Goal: Obtain resource: Download file/media

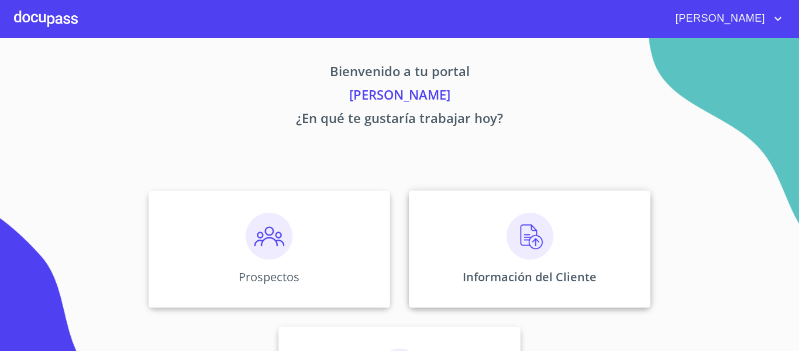
click at [515, 250] on img at bounding box center [530, 235] width 47 height 47
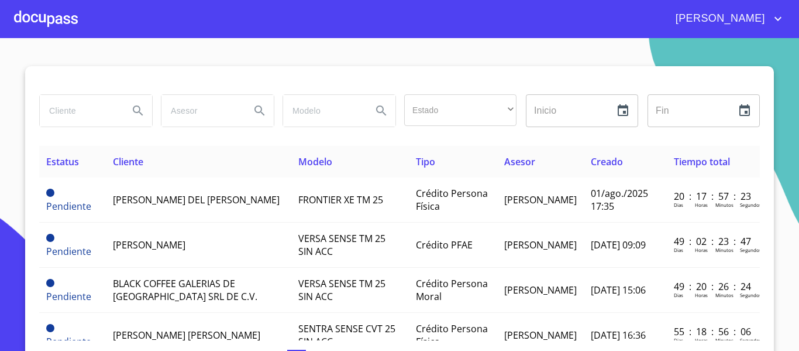
click at [107, 100] on input "search" at bounding box center [80, 111] width 80 height 32
type input "[PERSON_NAME] [PERSON_NAME]"
click at [131, 115] on icon "Search" at bounding box center [138, 111] width 14 height 14
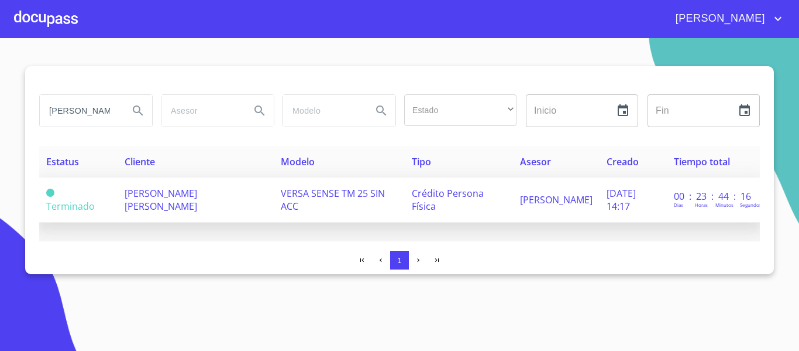
click at [165, 189] on span "[PERSON_NAME] [PERSON_NAME]" at bounding box center [161, 200] width 73 height 26
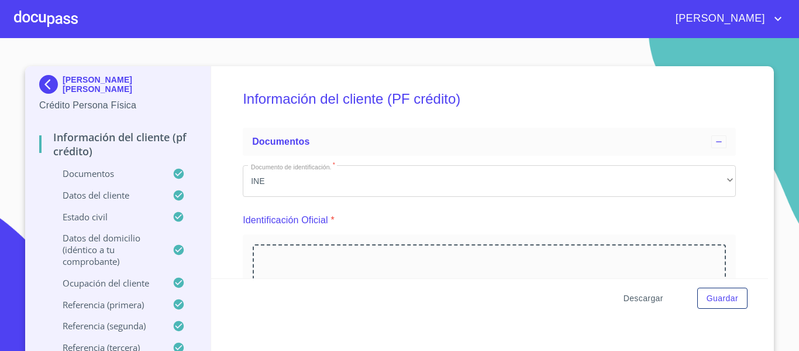
click at [657, 301] on span "Descargar" at bounding box center [644, 298] width 40 height 15
